Goal: Book appointment/travel/reservation

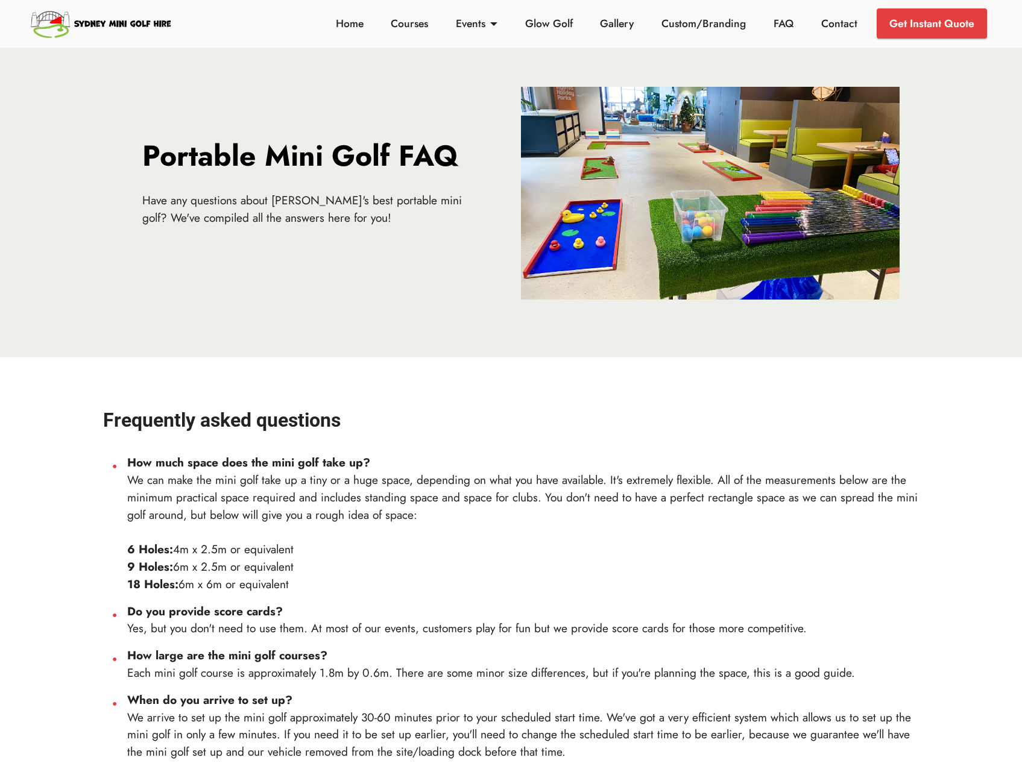
click at [629, 218] on img at bounding box center [710, 193] width 379 height 213
click at [690, 104] on img at bounding box center [710, 193] width 379 height 213
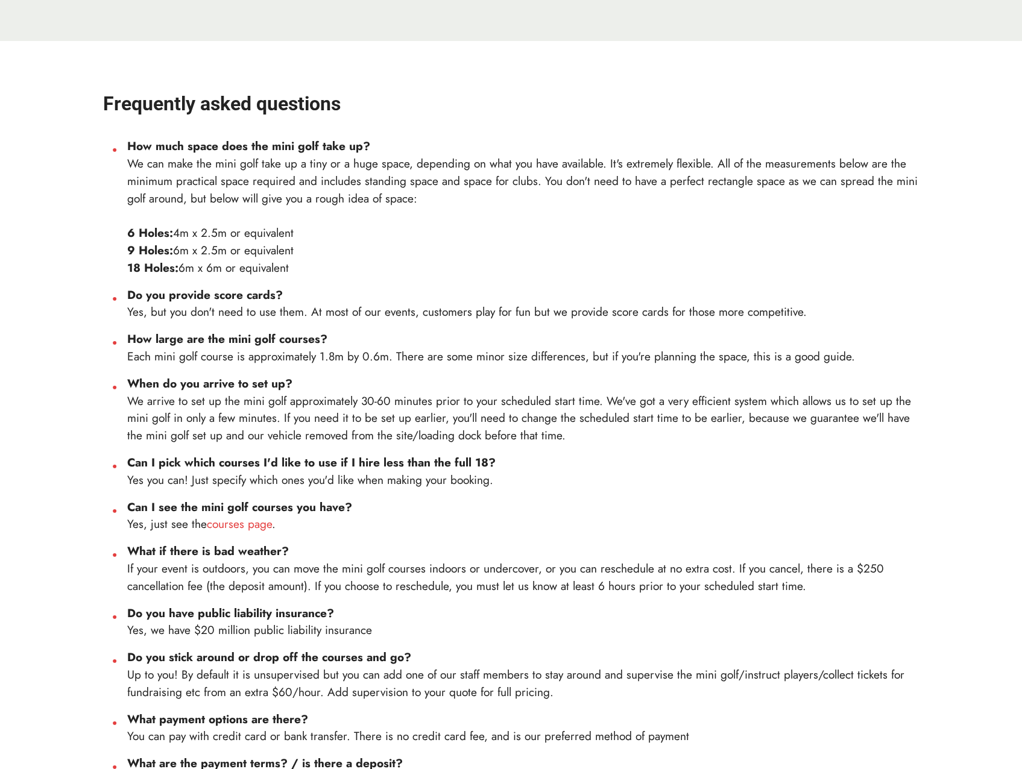
scroll to position [317, 0]
click at [250, 520] on link "courses page" at bounding box center [239, 523] width 65 height 17
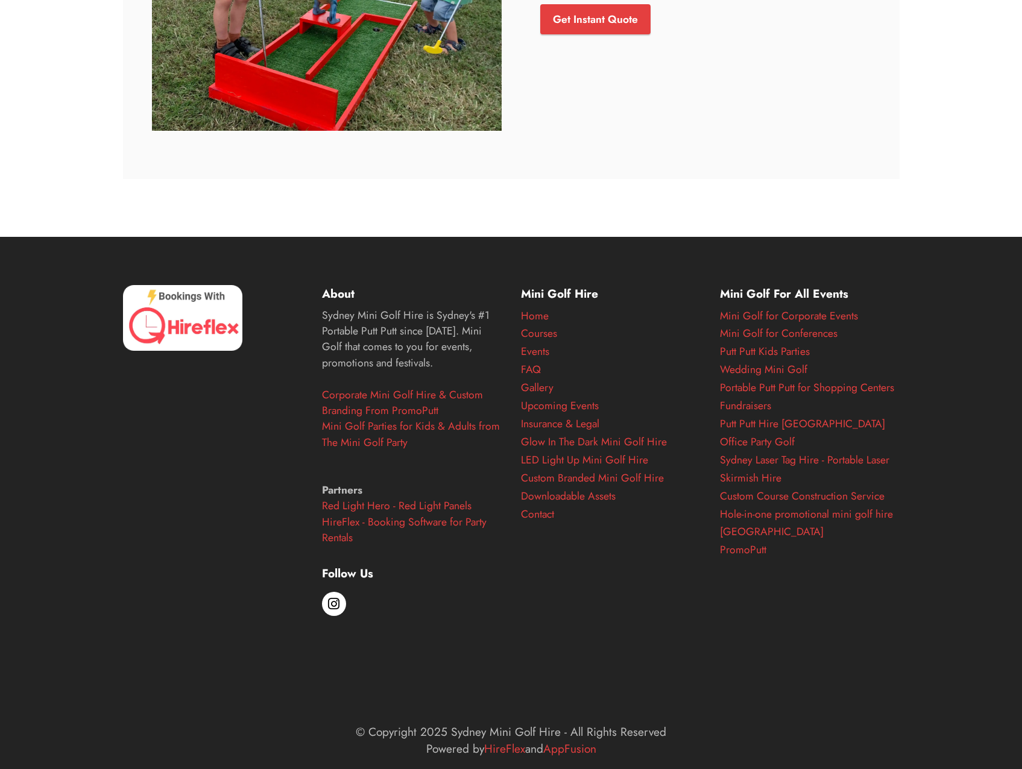
scroll to position [5017, 0]
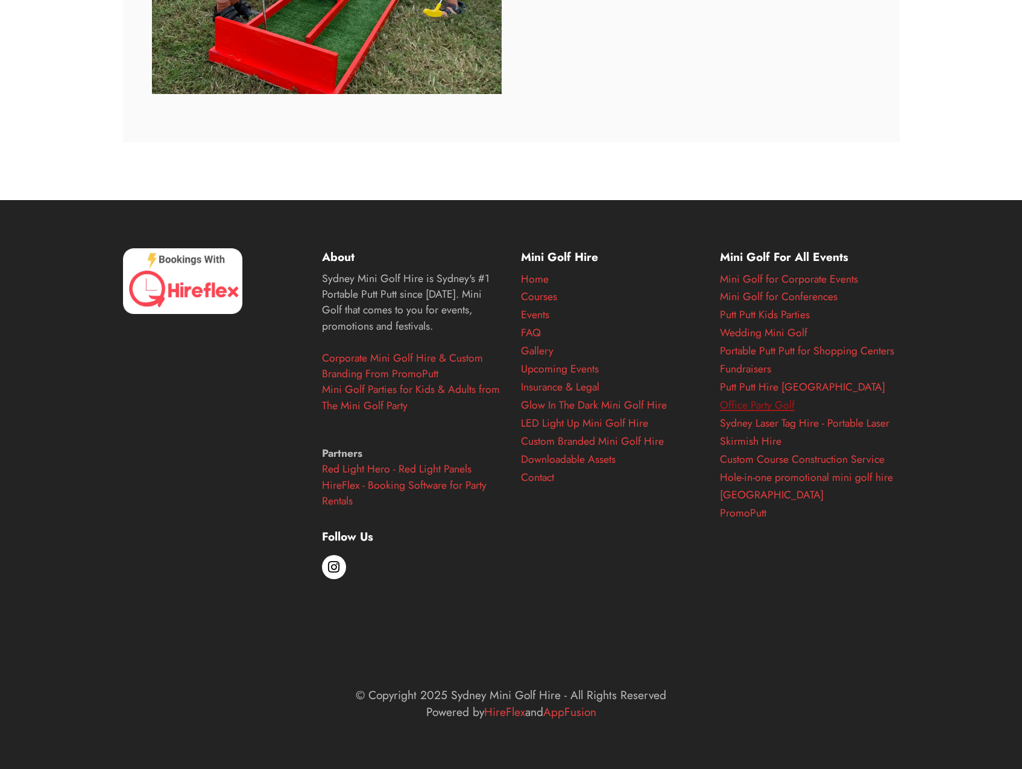
click at [776, 408] on link "Office Party Golf" at bounding box center [757, 405] width 75 height 16
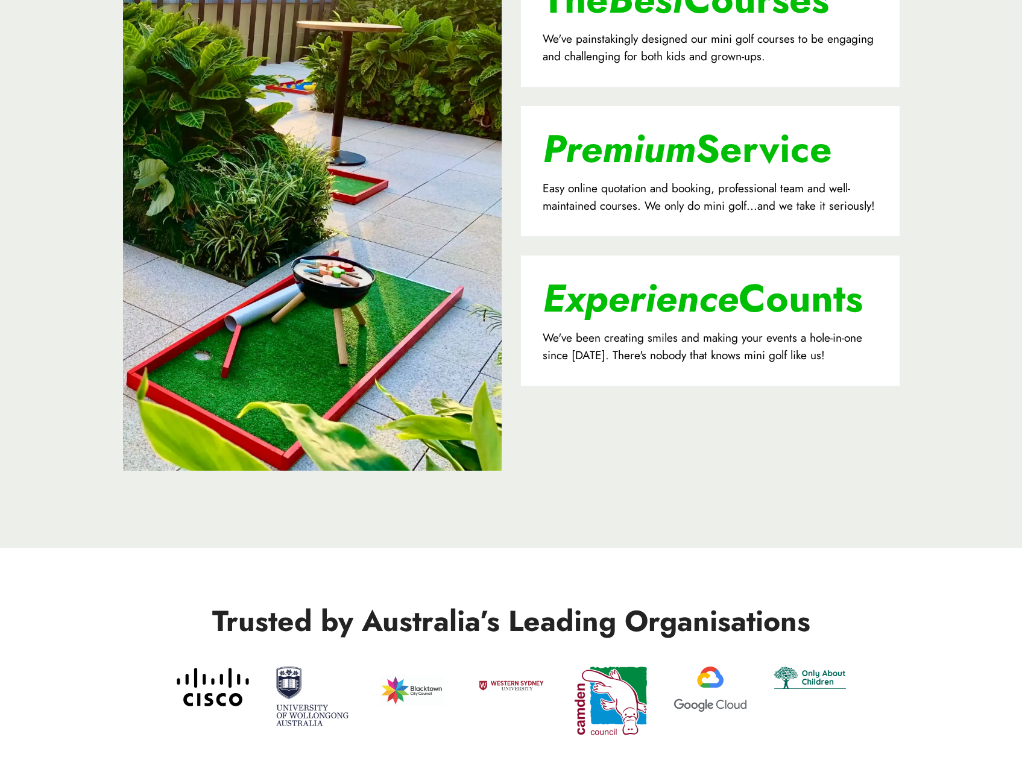
scroll to position [1809, 0]
